Goal: Information Seeking & Learning: Compare options

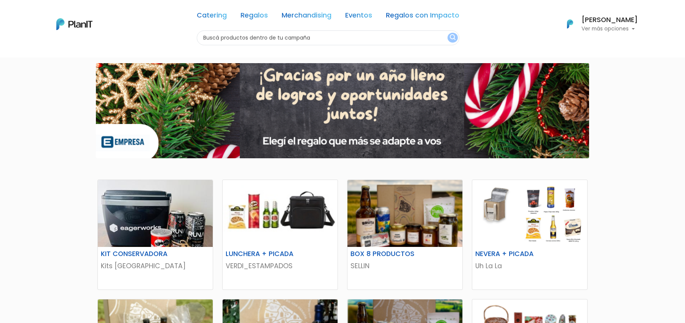
click at [220, 16] on link "Catering" at bounding box center [212, 16] width 30 height 9
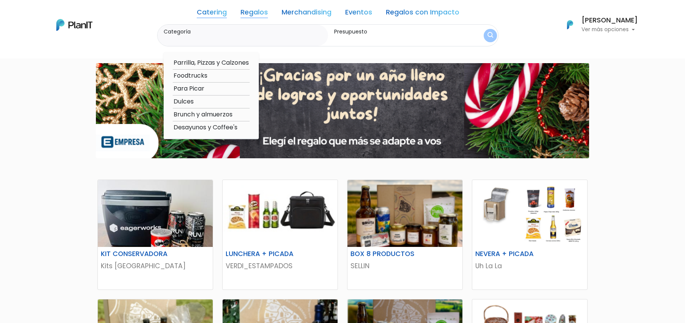
click at [212, 14] on link "Catering" at bounding box center [212, 13] width 30 height 9
click at [253, 9] on link "Regalos" at bounding box center [254, 13] width 27 height 9
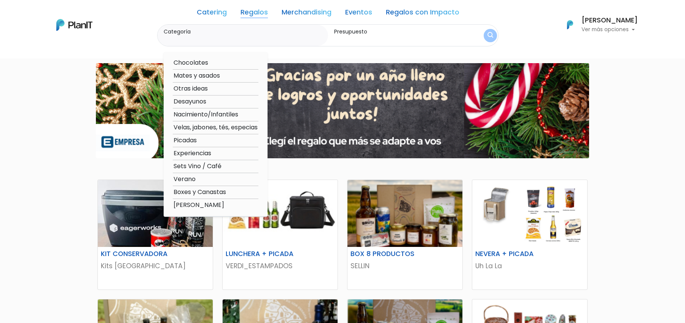
click at [312, 14] on link "Merchandising" at bounding box center [307, 13] width 50 height 9
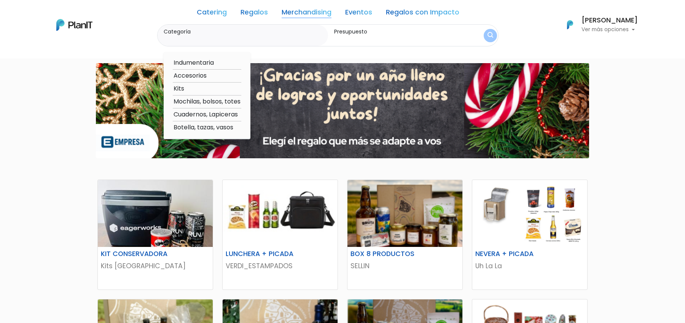
click at [309, 14] on link "Merchandising" at bounding box center [307, 13] width 50 height 9
click at [285, 13] on link "Merchandising" at bounding box center [307, 13] width 50 height 9
click at [180, 88] on option "Kits" at bounding box center [207, 89] width 69 height 10
type input "Kits"
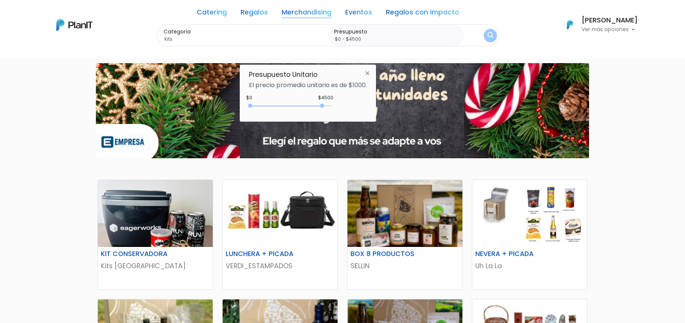
click at [324, 105] on div "0 : 4500 0 4500" at bounding box center [292, 108] width 80 height 8
type input "$0 - Más de $5000"
drag, startPoint x: 324, startPoint y: 105, endPoint x: 337, endPoint y: 105, distance: 12.9
click at [337, 105] on div "+$5000 $0 0 : 5000 0 5000 0,5000" at bounding box center [308, 107] width 118 height 15
click at [487, 31] on img "submit" at bounding box center [490, 35] width 7 height 9
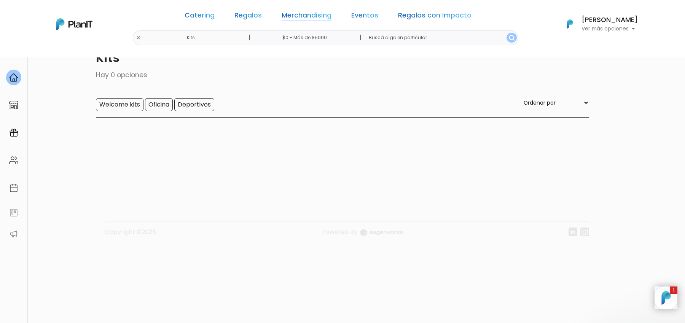
click at [318, 20] on link "Merchandising" at bounding box center [307, 16] width 50 height 9
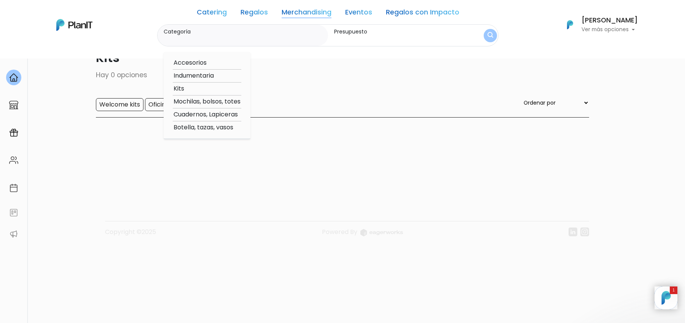
click at [179, 88] on option "Kits" at bounding box center [207, 89] width 69 height 10
type input "Kits"
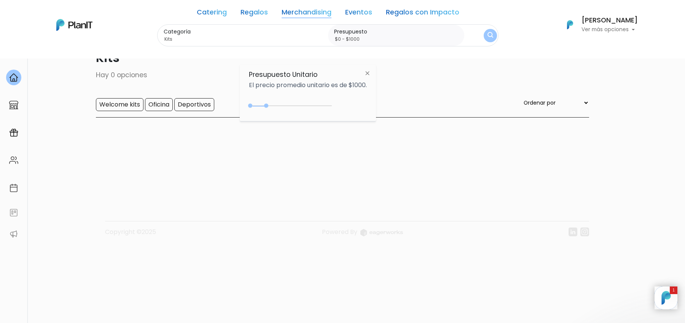
click at [265, 107] on div "0 : 1000 0 1000" at bounding box center [292, 108] width 80 height 8
click at [328, 101] on div "$1000 $0 0 : 850 0 850 0,850" at bounding box center [308, 107] width 118 height 15
click at [324, 105] on div "0 : 850 0 850" at bounding box center [292, 108] width 80 height 8
type input "$0 - Más de $5000"
drag, startPoint x: 327, startPoint y: 105, endPoint x: 339, endPoint y: 105, distance: 12.2
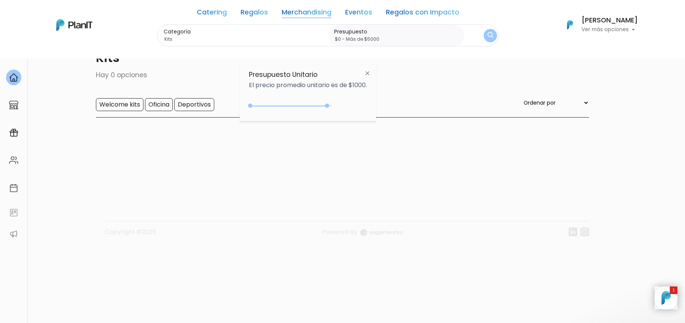
click at [339, 105] on div "$4800 $0 0 : 4800 0 4800 0,5000" at bounding box center [308, 107] width 118 height 15
click at [486, 35] on img "submit" at bounding box center [490, 36] width 8 height 10
click at [487, 35] on img "submit" at bounding box center [490, 35] width 7 height 9
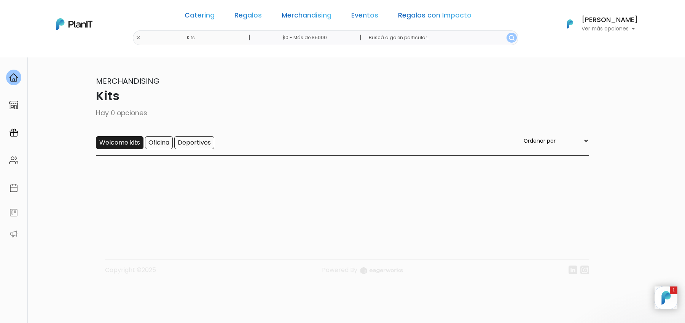
click at [110, 142] on input "Welcome kits" at bounding box center [120, 142] width 48 height 13
click at [349, 10] on div "Catering Regalos Merchandising Eventos Regalos con Impacto" at bounding box center [328, 16] width 293 height 27
click at [13, 133] on img at bounding box center [13, 132] width 9 height 9
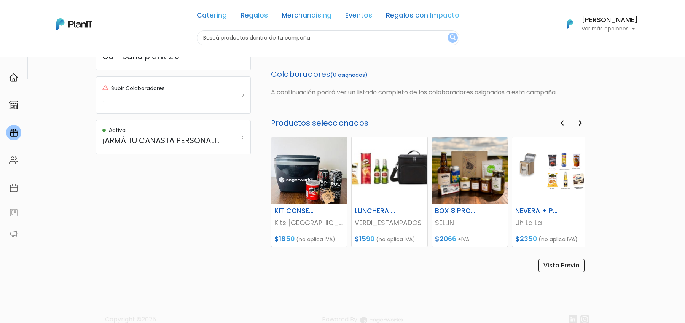
scroll to position [313, 0]
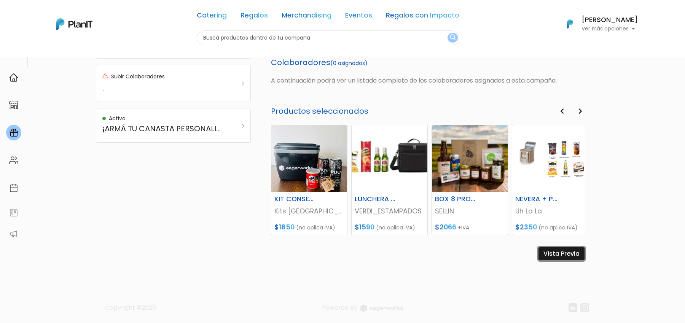
click at [565, 255] on link "Vista Previa" at bounding box center [562, 253] width 46 height 13
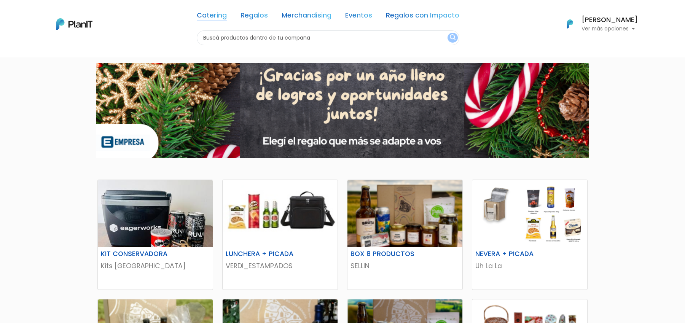
click at [214, 13] on link "Catering" at bounding box center [212, 16] width 30 height 9
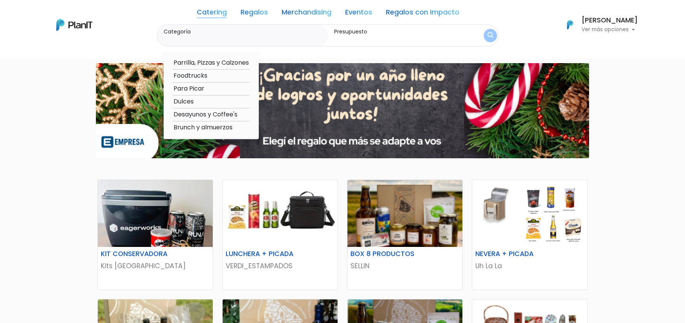
click at [253, 11] on link "Regalos" at bounding box center [254, 13] width 27 height 9
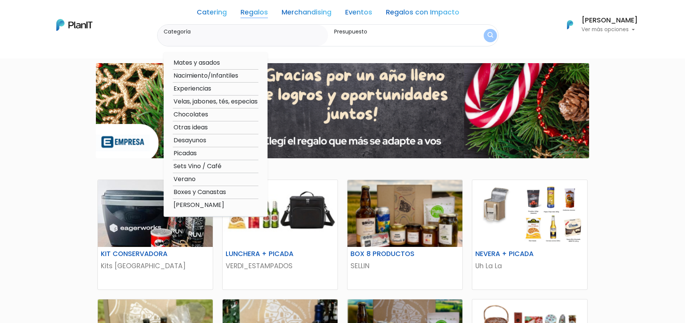
click at [54, 123] on div at bounding box center [342, 110] width 685 height 107
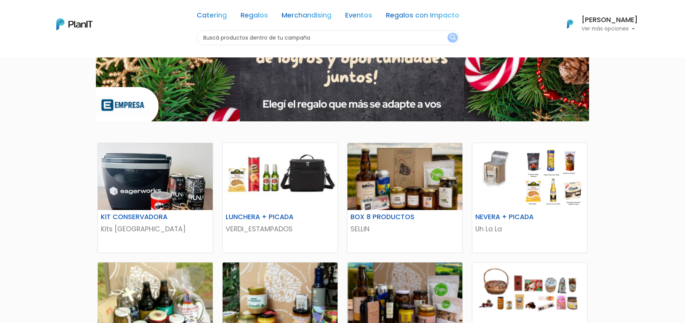
scroll to position [49, 0]
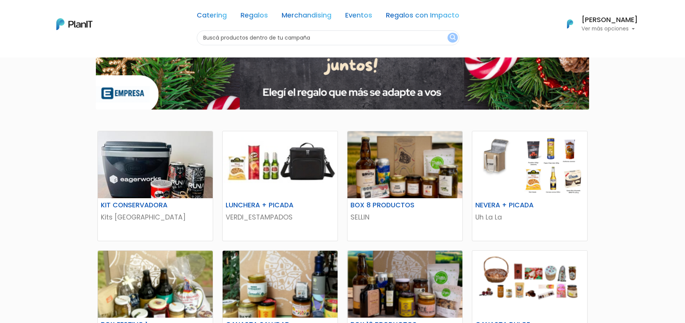
click at [220, 13] on link "Catering" at bounding box center [212, 16] width 30 height 9
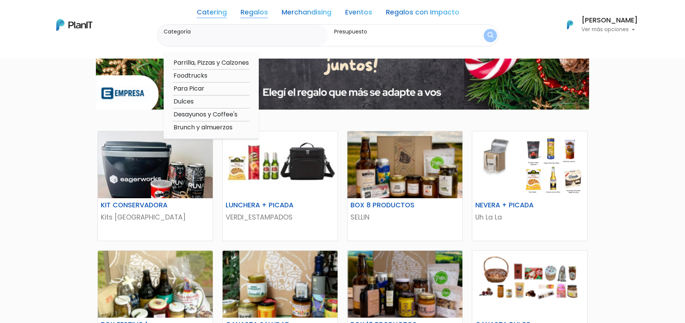
click at [245, 13] on link "Regalos" at bounding box center [254, 13] width 27 height 9
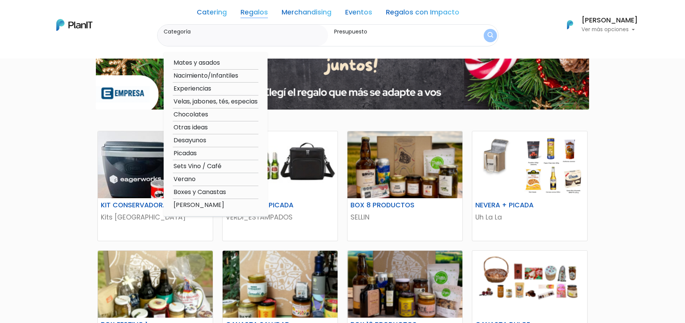
click at [186, 182] on option "Verano" at bounding box center [216, 180] width 86 height 10
type input "Verano"
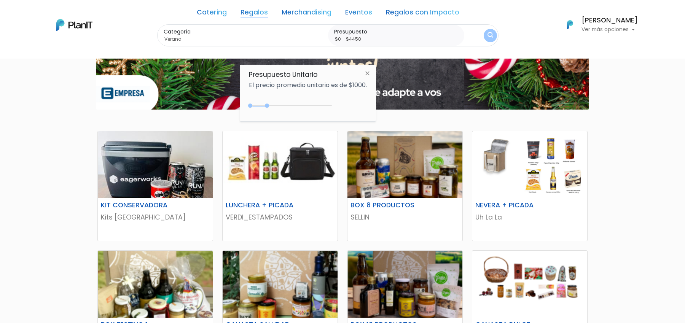
type input "$0 - $4800"
drag, startPoint x: 266, startPoint y: 104, endPoint x: 329, endPoint y: 104, distance: 62.8
click at [329, 104] on div "0 : 1050 0 1050" at bounding box center [292, 108] width 80 height 8
click at [489, 39] on img "submit" at bounding box center [490, 36] width 6 height 8
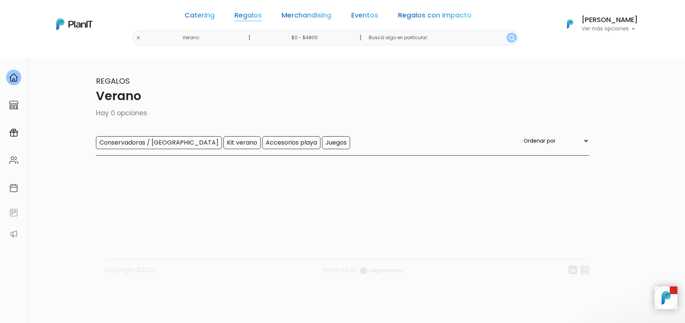
click at [248, 18] on link "Regalos" at bounding box center [247, 16] width 27 height 9
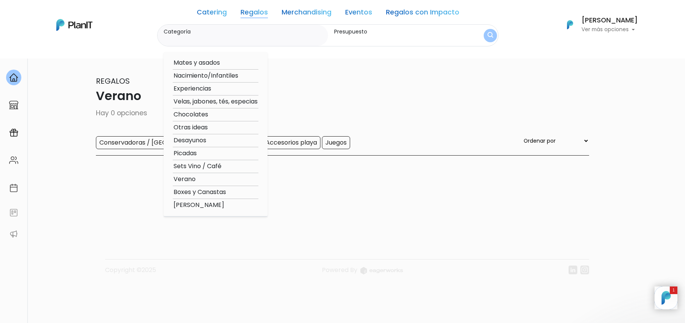
click at [209, 90] on option "Experiencias" at bounding box center [216, 89] width 86 height 10
type input "Experiencias"
type input "$0 - $4800"
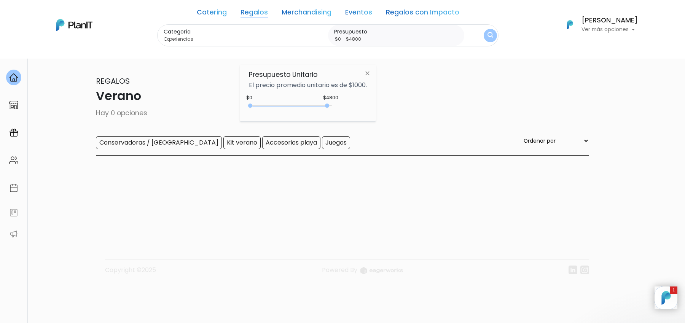
click at [479, 35] on div "Categoría Experiencias Mates y asados Nacimiento/Infantiles Experiencias Velas,…" at bounding box center [327, 35] width 341 height 22
click at [488, 35] on img "submit" at bounding box center [491, 35] width 6 height 7
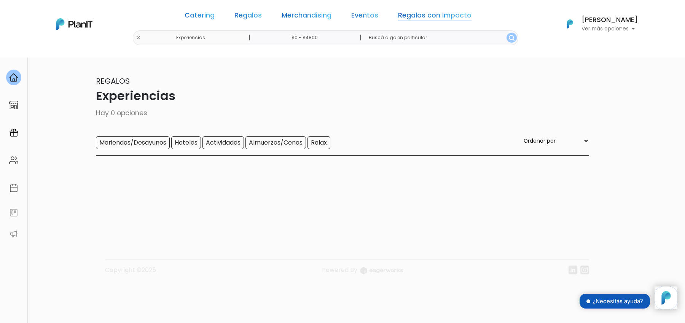
click at [451, 15] on link "Regalos con Impacto" at bounding box center [434, 16] width 73 height 9
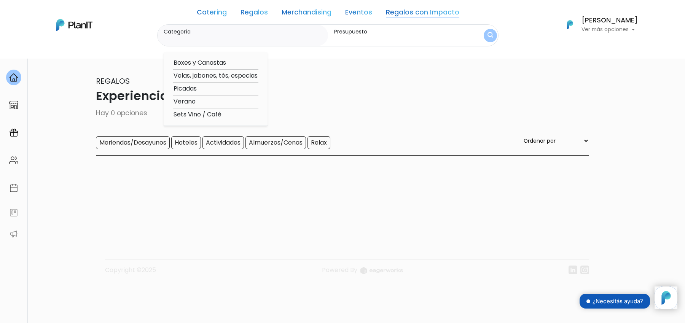
click at [191, 102] on option "Verano" at bounding box center [216, 102] width 86 height 10
type input "Verano"
type input "$0 - $4800"
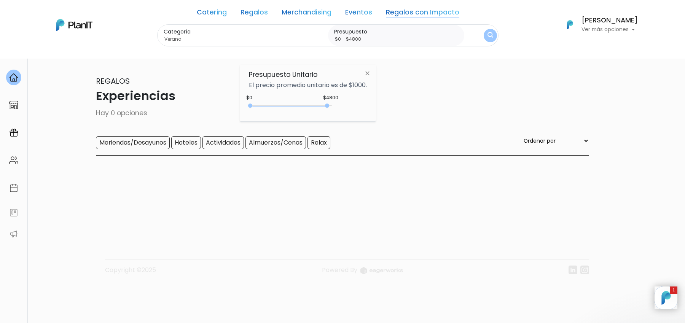
click at [488, 38] on img "submit" at bounding box center [491, 35] width 6 height 7
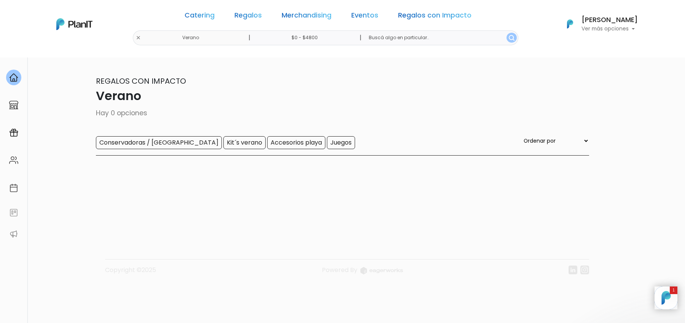
click at [507, 38] on button "submit" at bounding box center [512, 38] width 10 height 10
click at [215, 18] on link "Catering" at bounding box center [200, 16] width 30 height 9
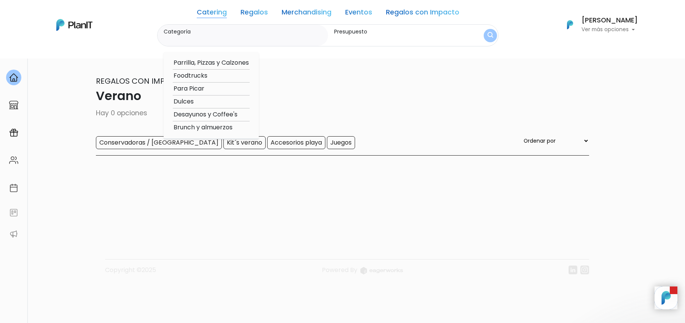
click at [211, 127] on option "Brunch y almuerzos" at bounding box center [211, 128] width 77 height 10
type input "Brunch y almuerzos"
type input "$0 - $4800"
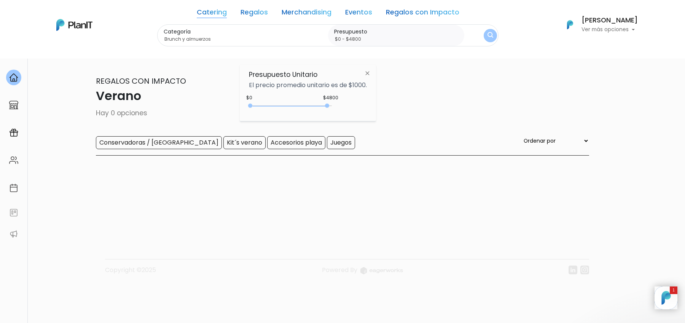
click at [488, 35] on img "submit" at bounding box center [491, 35] width 6 height 7
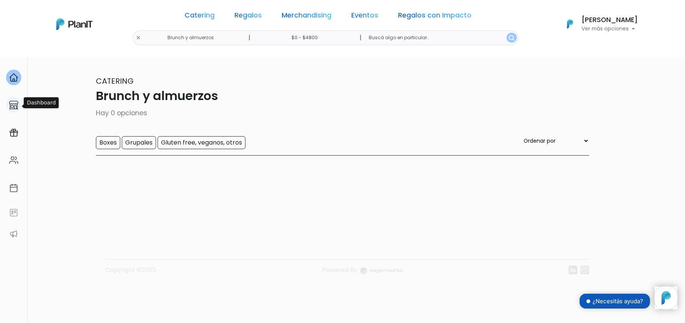
click at [15, 108] on img at bounding box center [13, 104] width 9 height 9
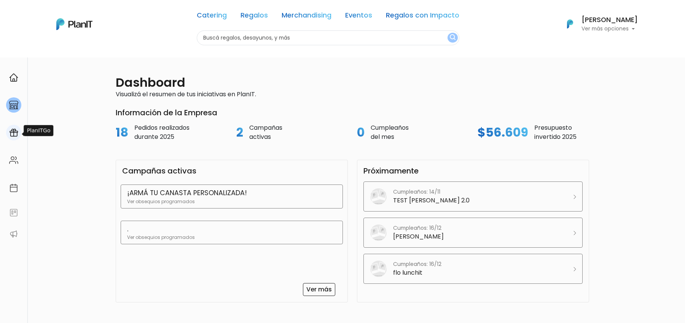
click at [16, 137] on img at bounding box center [13, 132] width 9 height 9
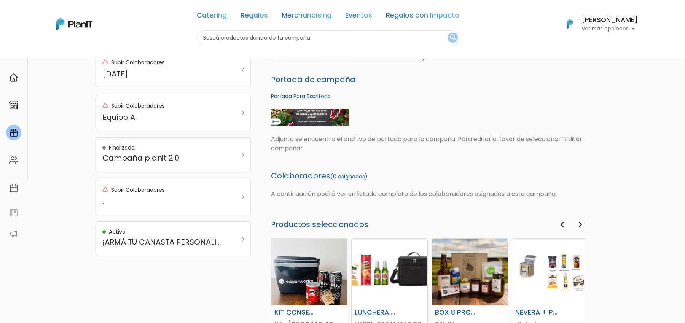
scroll to position [313, 0]
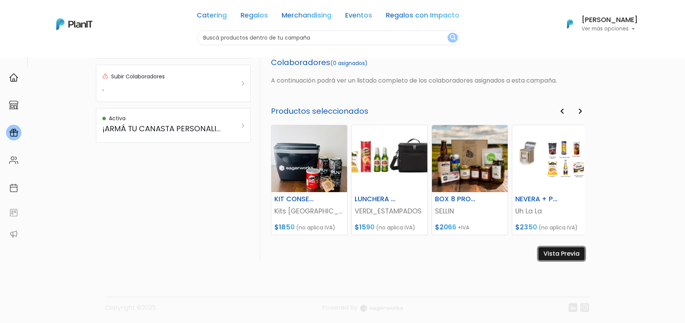
click at [561, 255] on link "Vista Previa" at bounding box center [562, 253] width 46 height 13
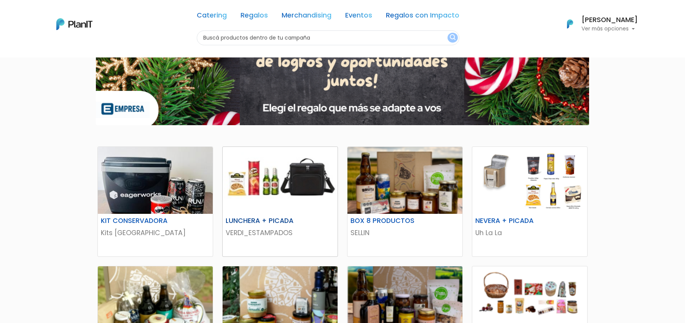
scroll to position [35, 0]
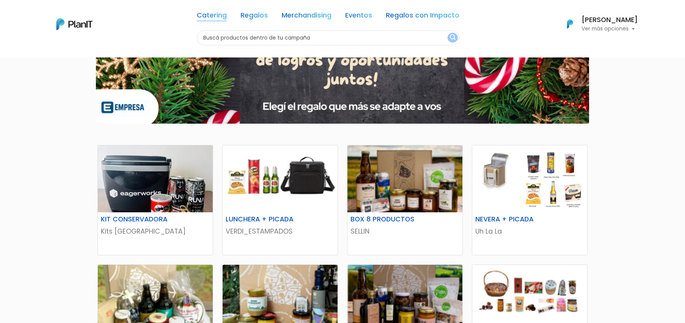
click at [220, 14] on link "Catering" at bounding box center [212, 16] width 30 height 9
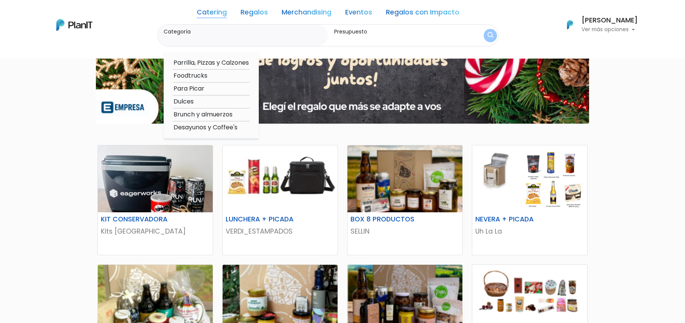
click at [257, 11] on link "Regalos" at bounding box center [254, 13] width 27 height 9
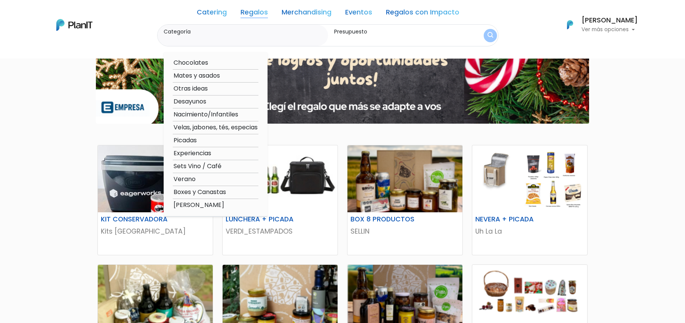
click at [205, 191] on option "Boxes y Canastas" at bounding box center [216, 193] width 86 height 10
type input "Boxes y Canastas"
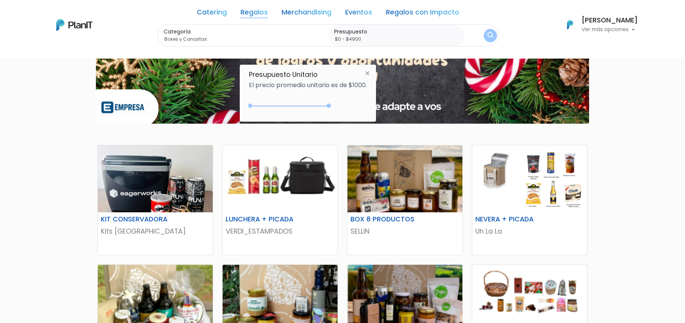
type input "$0 - Más de $5000"
drag, startPoint x: 266, startPoint y: 104, endPoint x: 356, endPoint y: 104, distance: 89.8
click at [356, 104] on div "$4900 $0 0 : 4900 0 4900 0,5000" at bounding box center [308, 107] width 118 height 15
click at [474, 36] on div "Categoría Boxes y Canastas Chocolates Mates y asados Otras ideas Desayunos Naci…" at bounding box center [327, 35] width 341 height 22
click at [494, 36] on button "submit" at bounding box center [490, 35] width 19 height 19
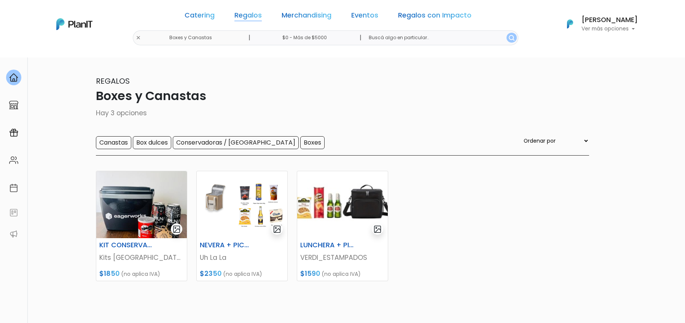
click at [255, 16] on link "Regalos" at bounding box center [247, 16] width 27 height 9
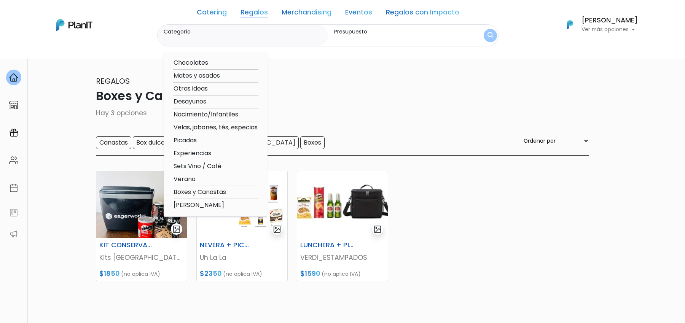
click at [205, 163] on option "Sets Vino / Café" at bounding box center [216, 167] width 86 height 10
type input "Sets Vino / Café"
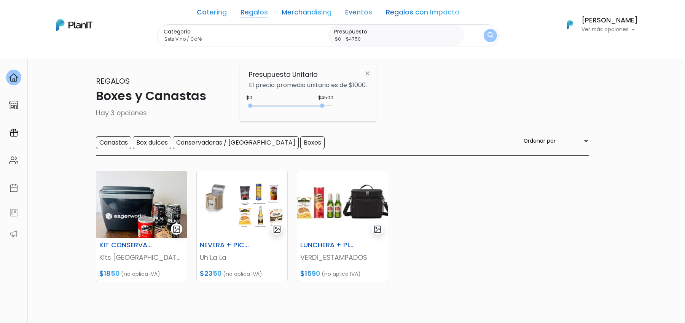
type input "$0 - $4950"
drag, startPoint x: 266, startPoint y: 105, endPoint x: 331, endPoint y: 105, distance: 65.1
click at [331, 105] on div "0 : 4500 0 4500" at bounding box center [292, 108] width 80 height 8
click at [488, 36] on img "submit" at bounding box center [491, 35] width 6 height 7
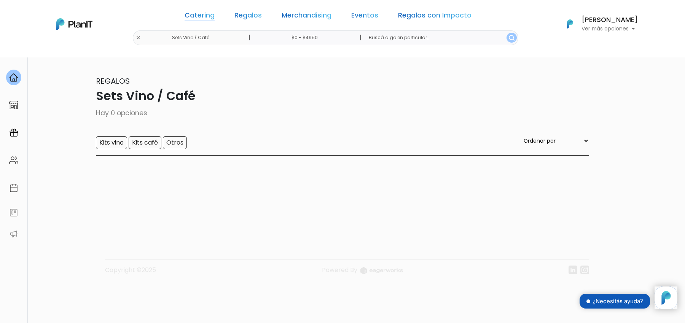
click at [215, 15] on link "Catering" at bounding box center [200, 16] width 30 height 9
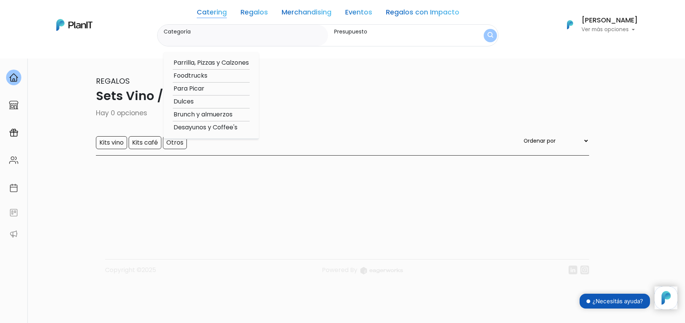
click at [204, 115] on option "Brunch y almuerzos" at bounding box center [211, 115] width 77 height 10
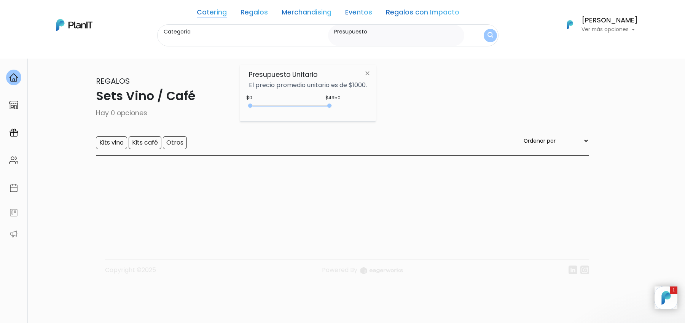
type input "Brunch y almuerzos"
type input "$0 - $4950"
click at [490, 40] on button "submit" at bounding box center [490, 35] width 13 height 13
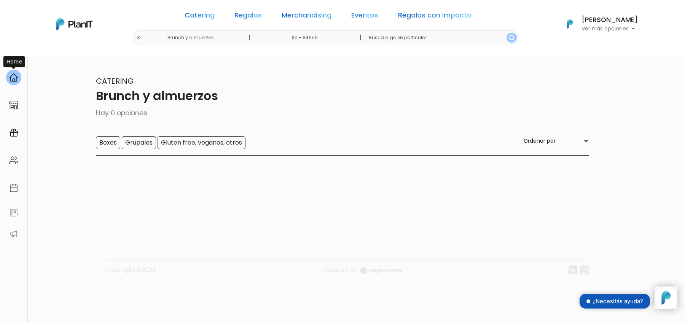
click at [19, 75] on div at bounding box center [13, 78] width 15 height 16
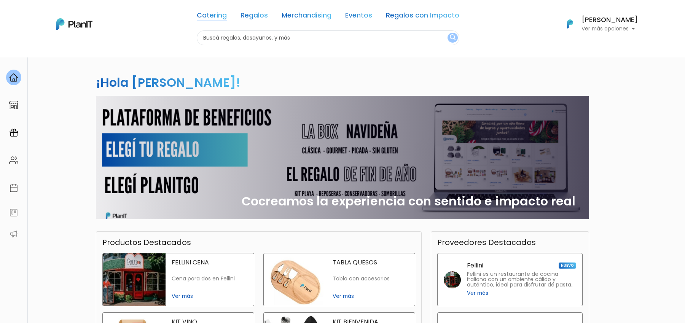
click at [210, 16] on link "Catering" at bounding box center [212, 16] width 30 height 9
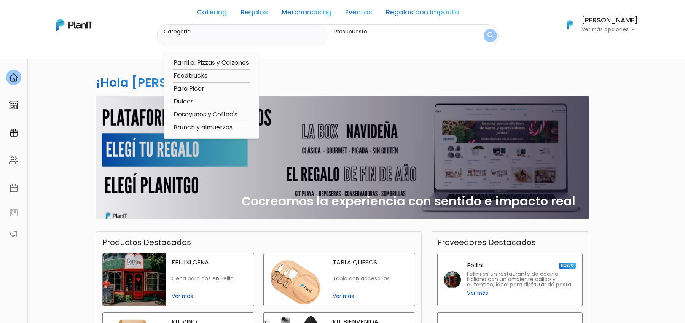
click at [254, 13] on link "Regalos" at bounding box center [254, 13] width 27 height 9
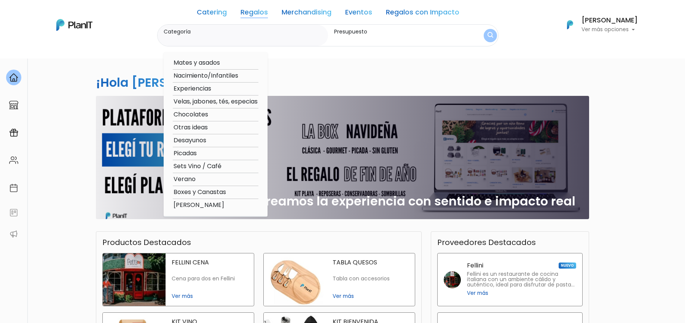
click at [189, 178] on option "Verano" at bounding box center [216, 180] width 86 height 10
type input "Verano"
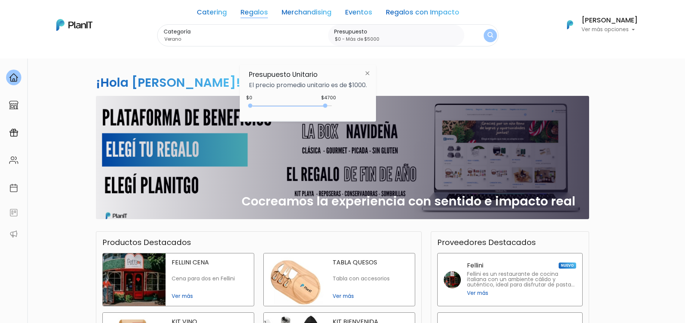
type input "$0 - Más de $5000"
drag, startPoint x: 264, startPoint y: 106, endPoint x: 359, endPoint y: 105, distance: 95.2
click at [359, 105] on div "$4700 $0 0 : 4700 0 4700 0,5000" at bounding box center [308, 107] width 118 height 15
click at [486, 40] on button "submit" at bounding box center [490, 35] width 19 height 19
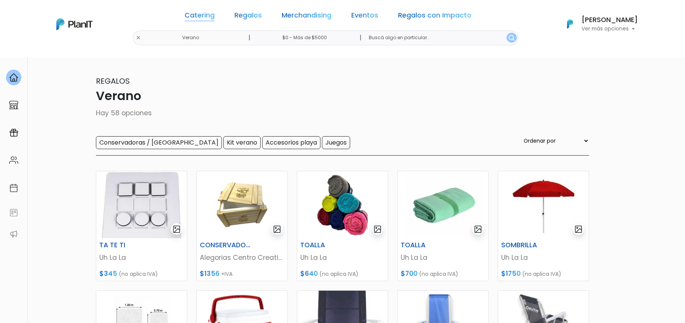
click at [215, 14] on link "Catering" at bounding box center [200, 16] width 30 height 9
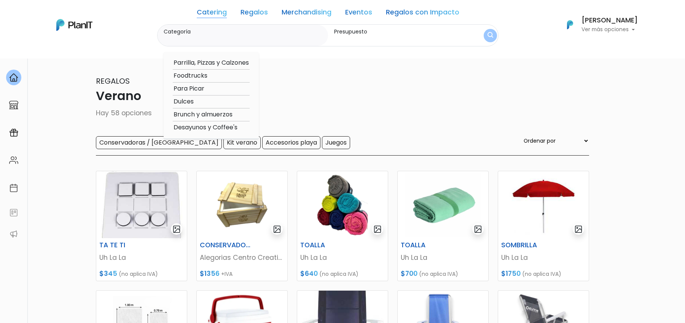
click at [249, 12] on link "Regalos" at bounding box center [254, 13] width 27 height 9
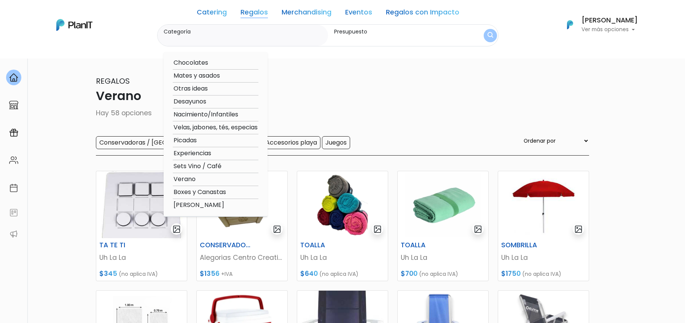
click at [221, 14] on link "Catering" at bounding box center [212, 13] width 30 height 9
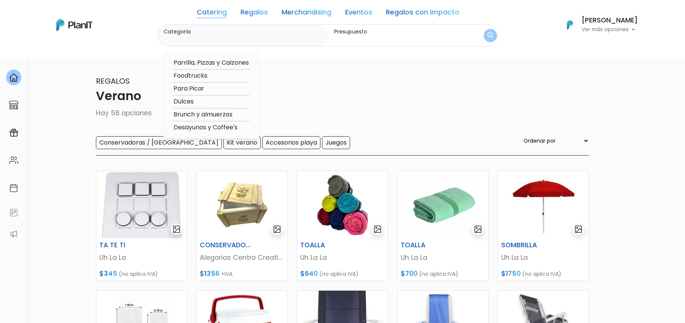
click at [206, 126] on option "Desayunos y Coffee's" at bounding box center [211, 128] width 77 height 10
type input "Desayunos y Coffee's"
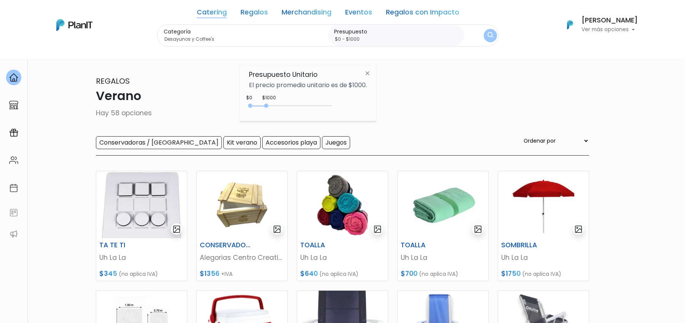
click at [266, 104] on div "0 : 1000 0 1000" at bounding box center [292, 108] width 80 height 8
type input "$0 - $4900"
click at [330, 108] on div "0 : 4900 0 4900" at bounding box center [292, 108] width 80 height 8
click at [484, 32] on button "submit" at bounding box center [491, 36] width 14 height 14
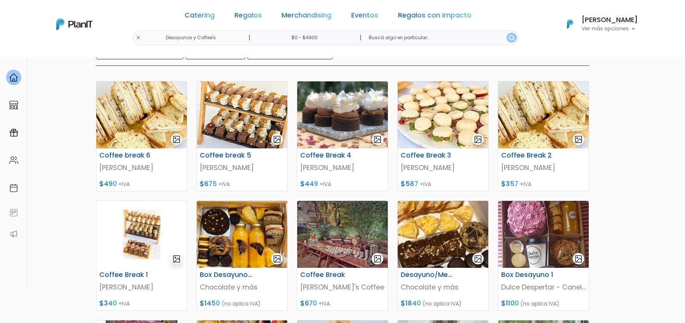
scroll to position [76, 0]
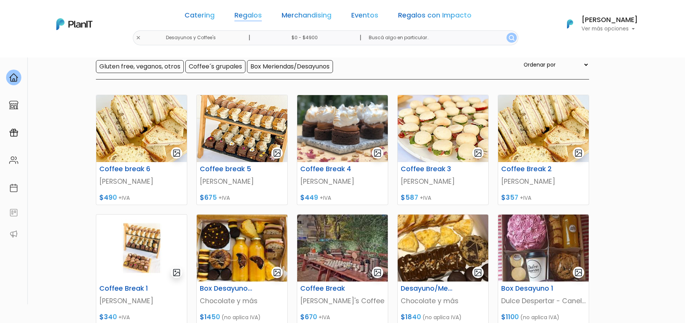
click at [242, 16] on link "Regalos" at bounding box center [247, 16] width 27 height 9
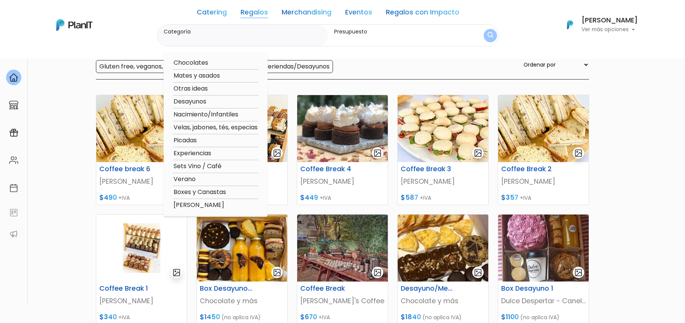
click at [203, 190] on option "Boxes y Canastas" at bounding box center [216, 193] width 86 height 10
type input "Boxes y Canastas"
type input "$0 - $4900"
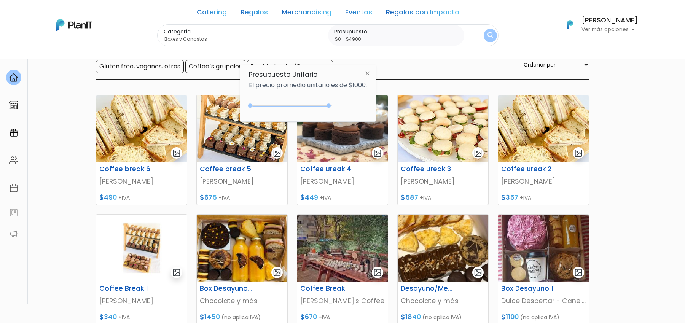
click at [491, 33] on button "submit" at bounding box center [490, 35] width 13 height 13
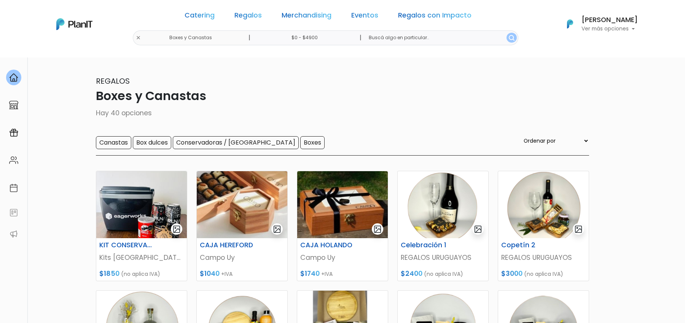
click at [311, 21] on div "Catering Regalos Merchandising Eventos Regalos con Impacto" at bounding box center [328, 16] width 293 height 27
click at [13, 135] on img at bounding box center [13, 132] width 9 height 9
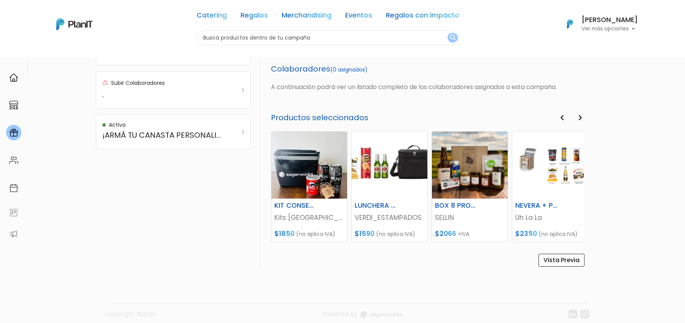
scroll to position [313, 0]
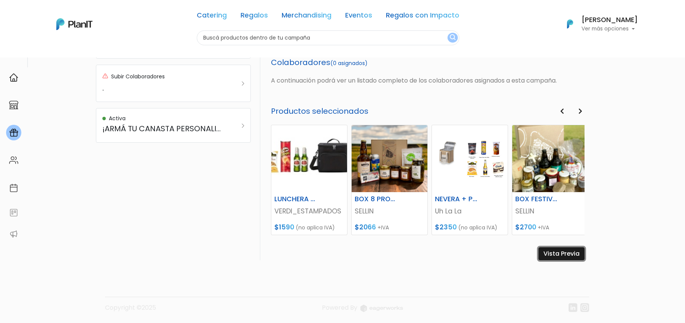
click at [569, 250] on link "Vista Previa" at bounding box center [562, 253] width 46 height 13
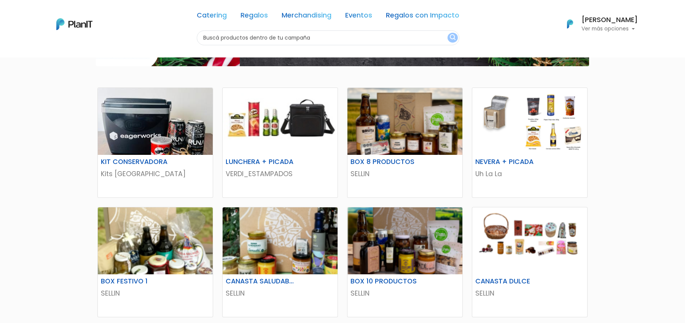
scroll to position [95, 0]
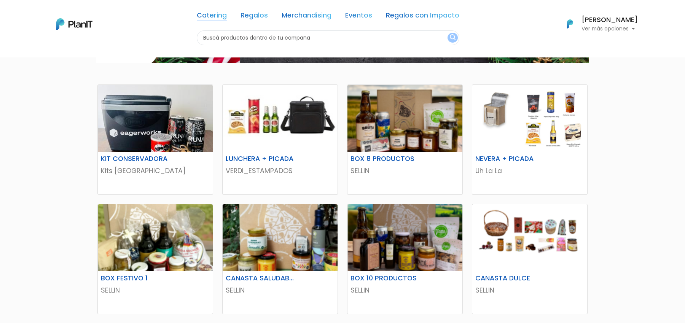
click at [209, 16] on link "Catering" at bounding box center [212, 16] width 30 height 9
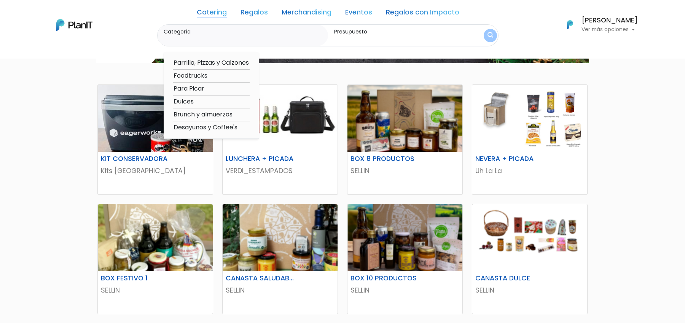
click at [247, 14] on link "Regalos" at bounding box center [254, 13] width 27 height 9
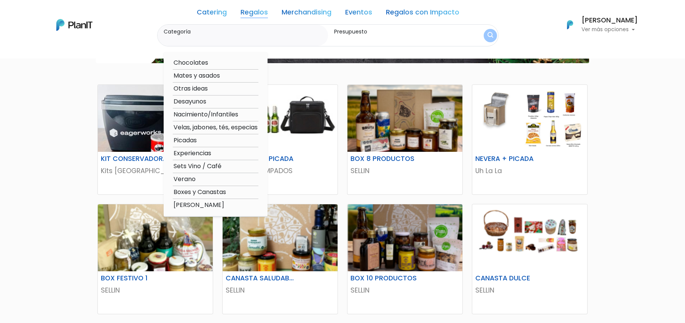
click at [48, 78] on div "KIT CONSERVADORA Kits [GEOGRAPHIC_DATA] Description Incluye: - Conservadora 6 l…" at bounding box center [342, 263] width 685 height 603
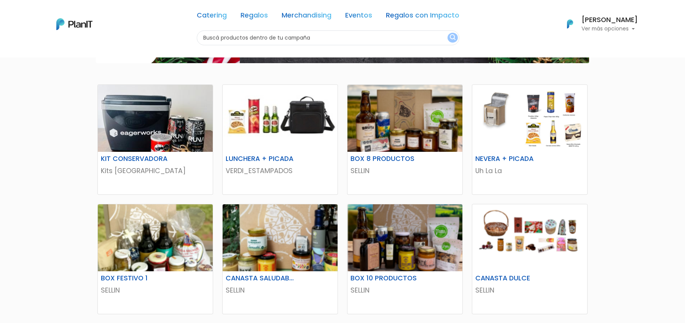
click at [217, 13] on link "Catering" at bounding box center [212, 16] width 30 height 9
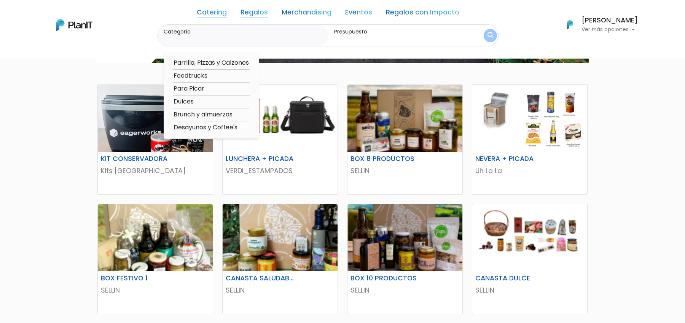
click at [261, 16] on link "Regalos" at bounding box center [254, 13] width 27 height 9
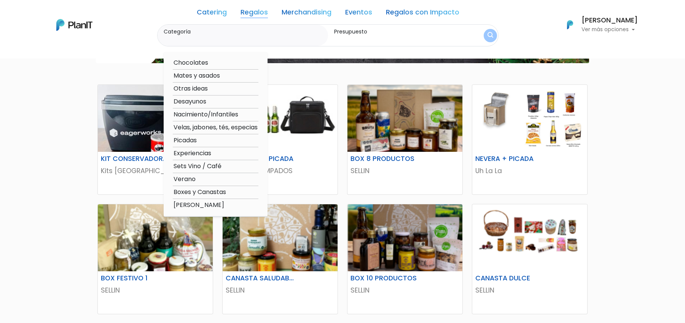
click at [71, 89] on div "KIT CONSERVADORA Kits [GEOGRAPHIC_DATA] Description Incluye: - Conservadora 6 l…" at bounding box center [342, 263] width 685 height 603
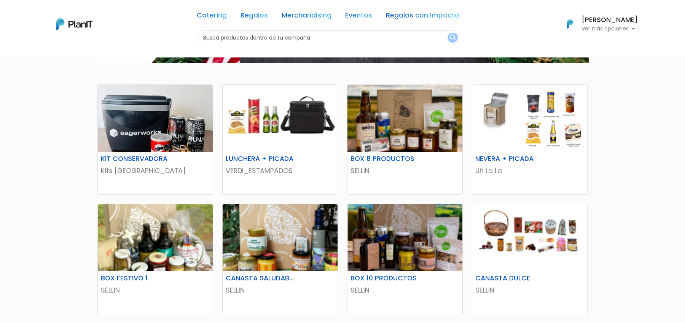
click at [661, 137] on div "KIT CONSERVADORA Kits [GEOGRAPHIC_DATA] Description Incluye: - Conservadora 6 l…" at bounding box center [342, 263] width 685 height 603
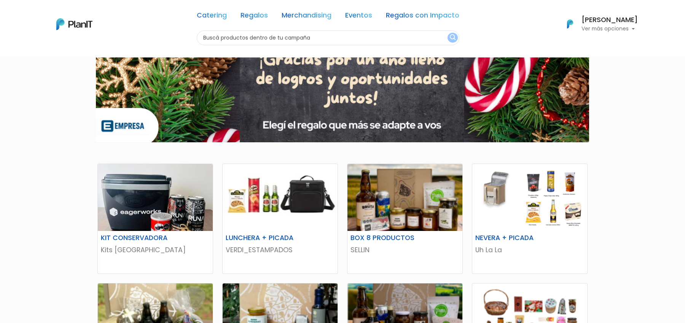
scroll to position [0, 0]
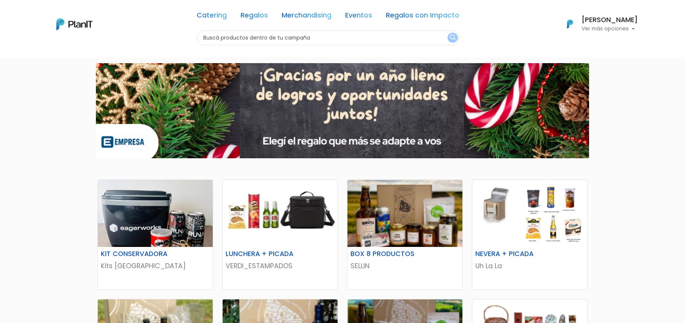
click at [661, 137] on div at bounding box center [342, 110] width 685 height 107
